Goal: Task Accomplishment & Management: Manage account settings

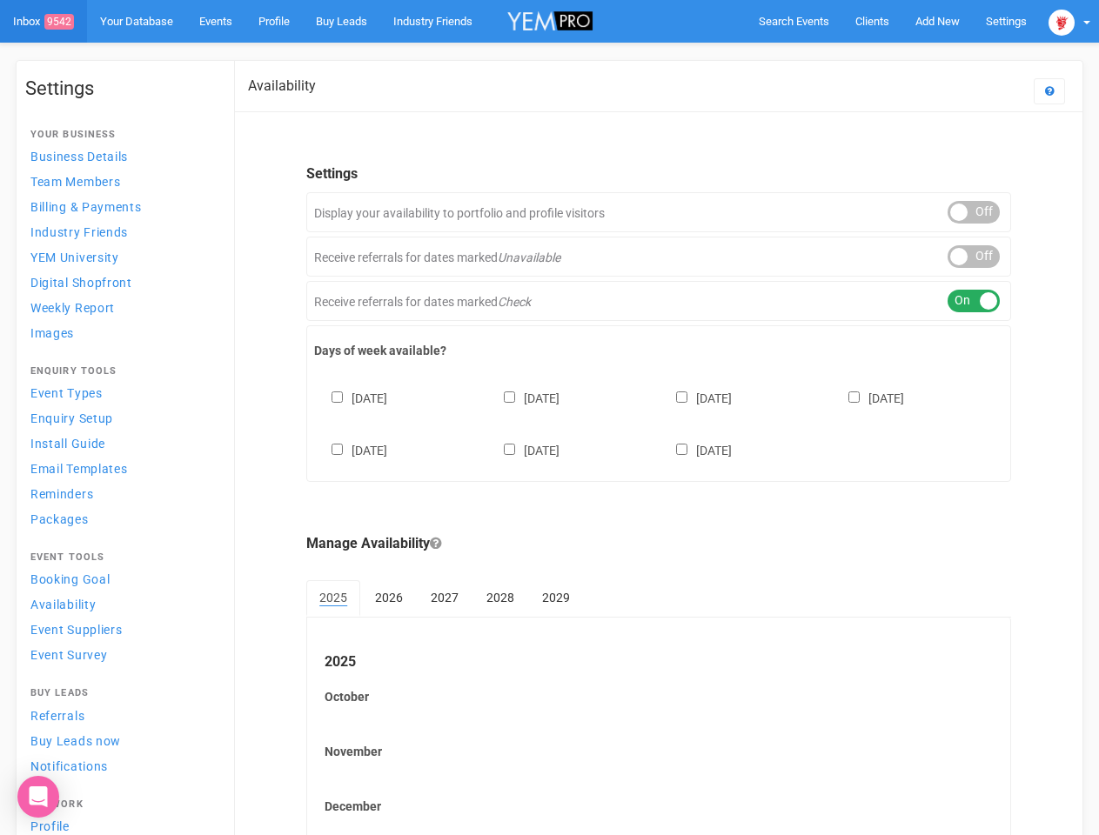
click at [549, 418] on div "[DATE] [DATE] [DATE] [DATE] [DATE] [DATE] [DATE]" at bounding box center [658, 416] width 689 height 104
click at [794, 21] on span "Search Events" at bounding box center [794, 21] width 70 height 13
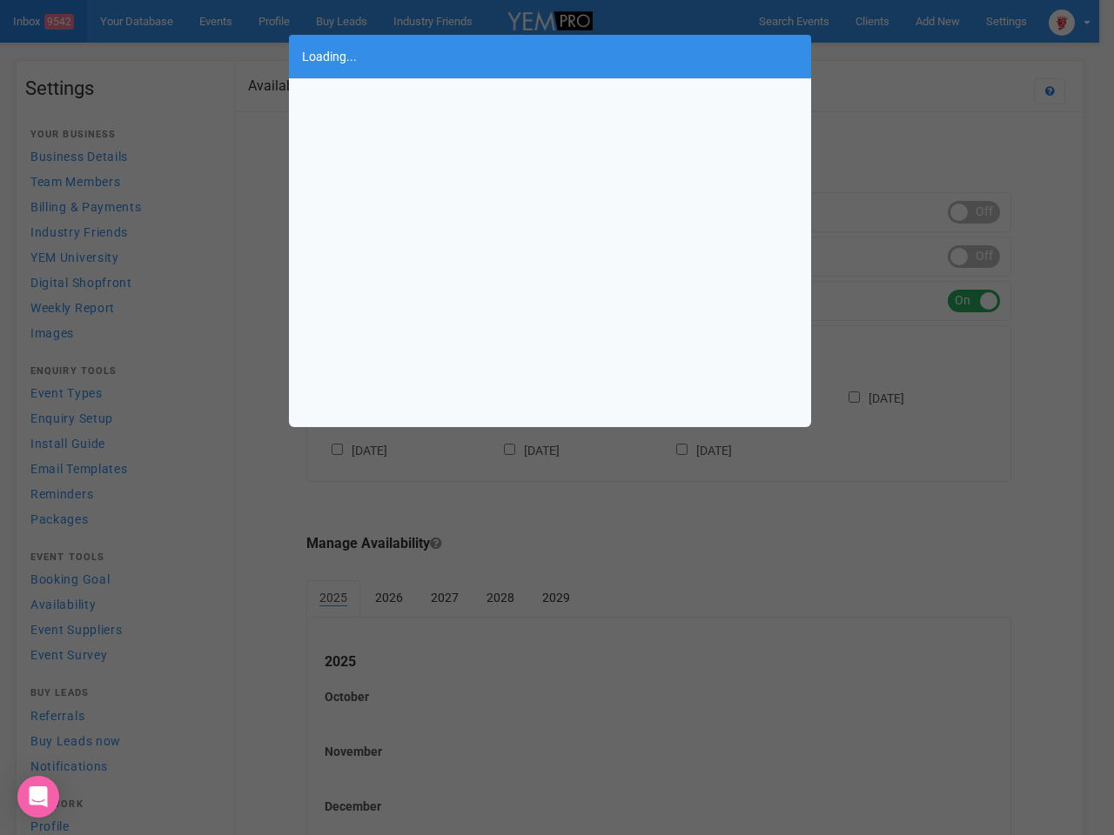
click at [937, 21] on body "Search Events Clients Add New New Client New Event New Enquiry Settings [GEOGRA…" at bounding box center [557, 476] width 1114 height 952
click at [897, 56] on div "Loading..." at bounding box center [557, 417] width 1114 height 835
click at [1069, 21] on div "Loading..." at bounding box center [557, 417] width 1114 height 835
click at [974, 212] on div "Loading..." at bounding box center [557, 417] width 1114 height 835
click at [974, 257] on div "Loading..." at bounding box center [557, 417] width 1114 height 835
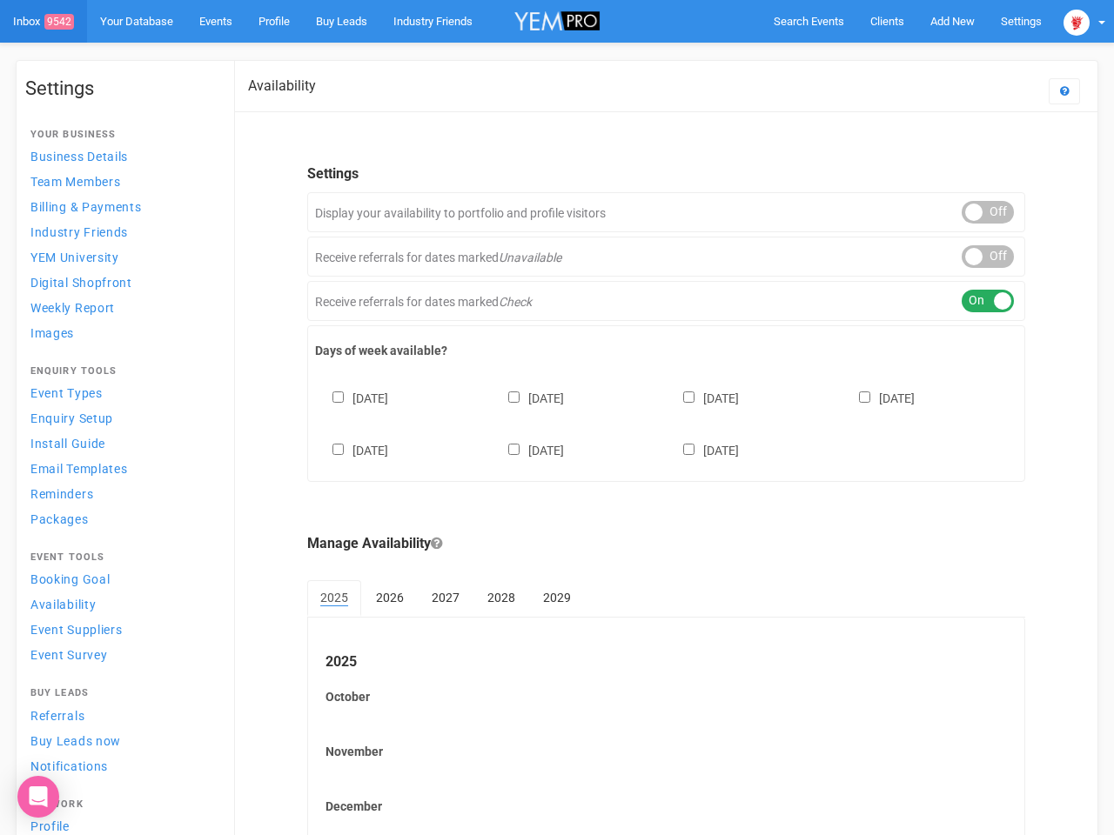
click at [974, 301] on div "ON OFF" at bounding box center [987, 301] width 52 height 23
click at [659, 422] on div "[DATE] [DATE] [DATE] [DATE] [DATE] [DATE] [DATE]" at bounding box center [666, 416] width 702 height 104
